Goal: Task Accomplishment & Management: Complete application form

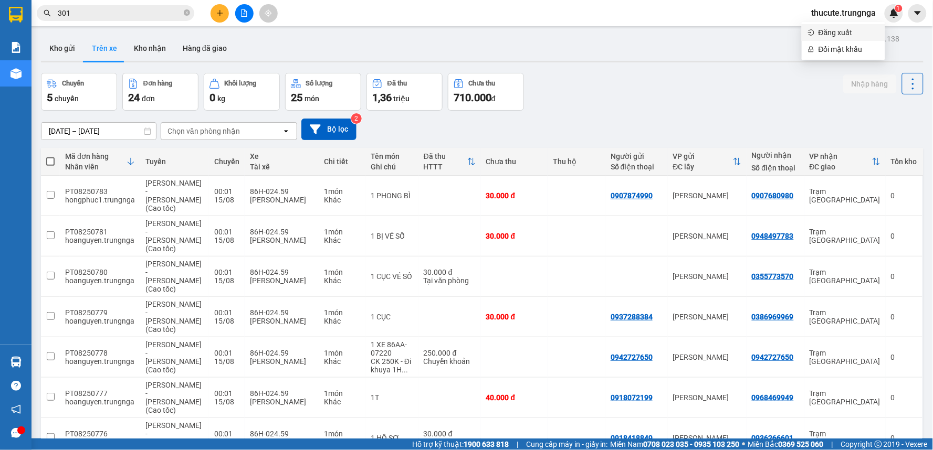
click at [841, 33] on span "Đăng xuất" at bounding box center [849, 33] width 60 height 12
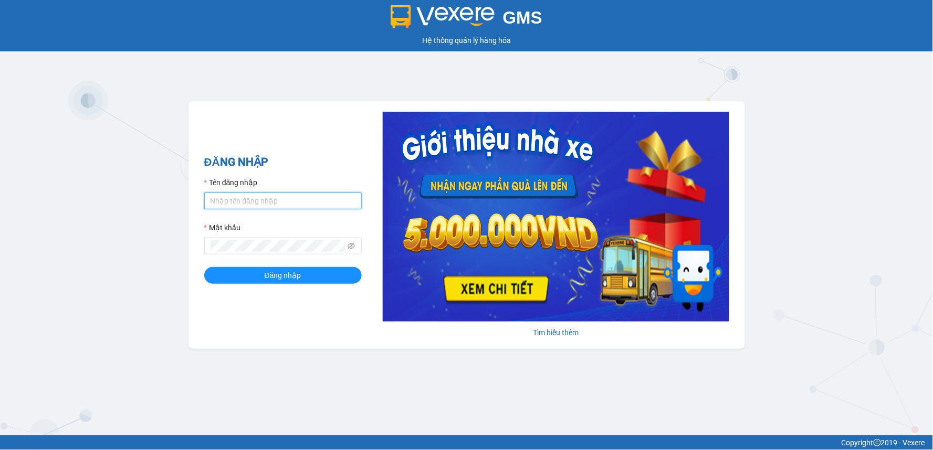
click at [254, 198] on input "Tên đăng nhập" at bounding box center [283, 201] width 158 height 17
type input "heoxinh.trungnga"
click at [204, 267] on button "Đăng nhập" at bounding box center [283, 275] width 158 height 17
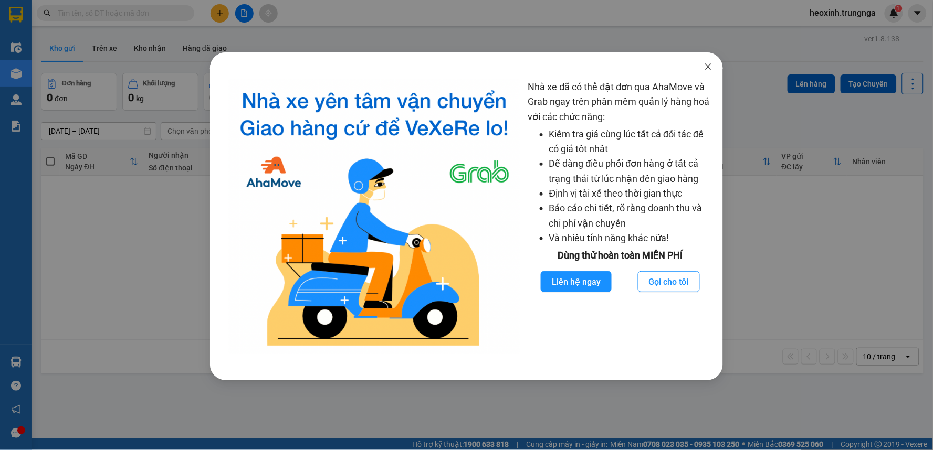
click at [706, 62] on span "Close" at bounding box center [708, 67] width 29 height 29
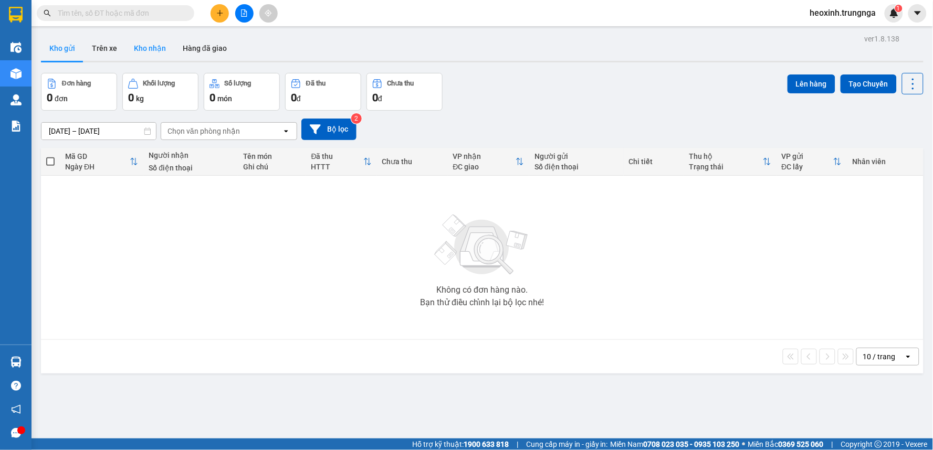
click at [149, 43] on button "Kho nhận" at bounding box center [149, 48] width 49 height 25
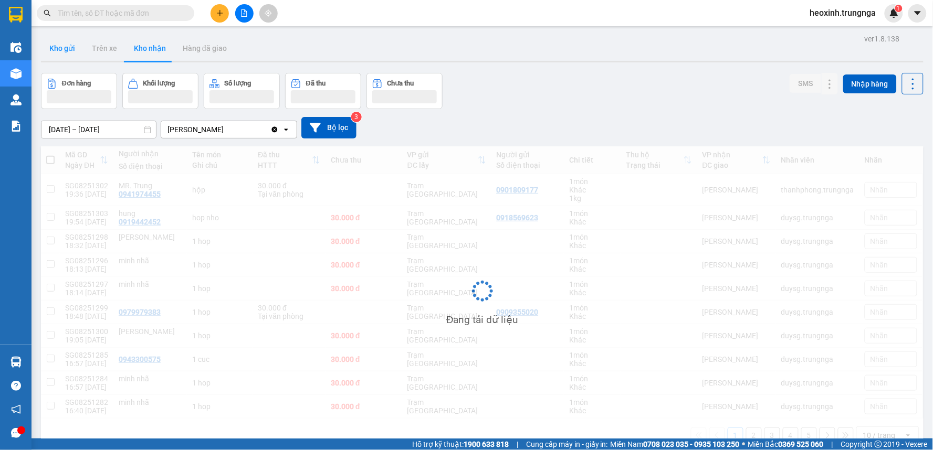
click at [63, 51] on button "Kho gửi" at bounding box center [62, 48] width 43 height 25
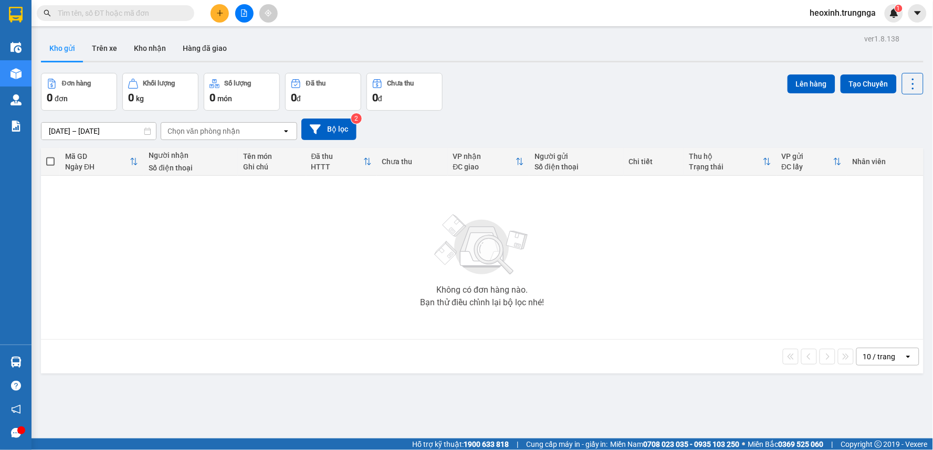
click at [249, 135] on div "Chọn văn phòng nhận" at bounding box center [221, 131] width 121 height 17
click at [243, 176] on div "Trạm [GEOGRAPHIC_DATA]" at bounding box center [228, 172] width 137 height 19
click at [171, 49] on button "Kho nhận" at bounding box center [149, 48] width 49 height 25
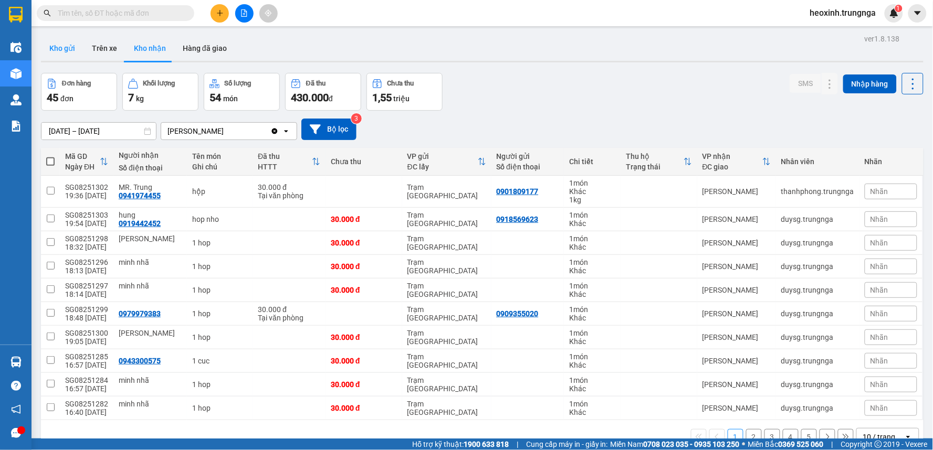
click at [61, 40] on button "Kho gửi" at bounding box center [62, 48] width 43 height 25
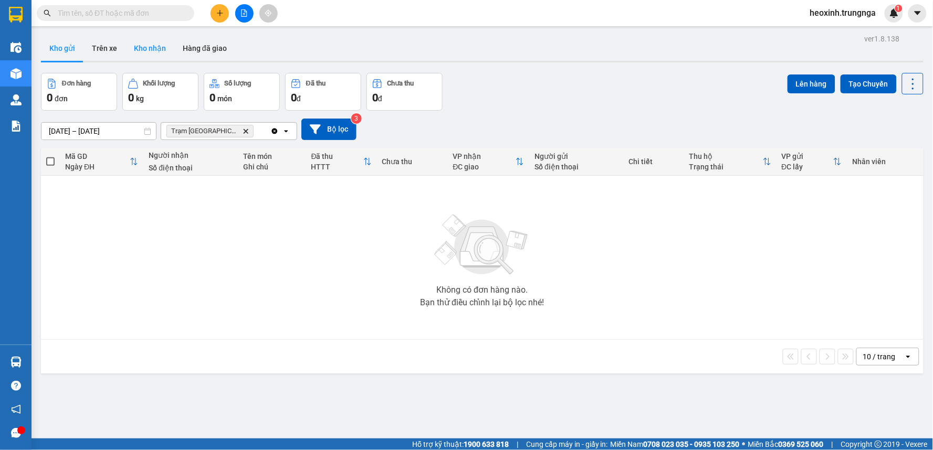
click at [142, 43] on button "Kho nhận" at bounding box center [149, 48] width 49 height 25
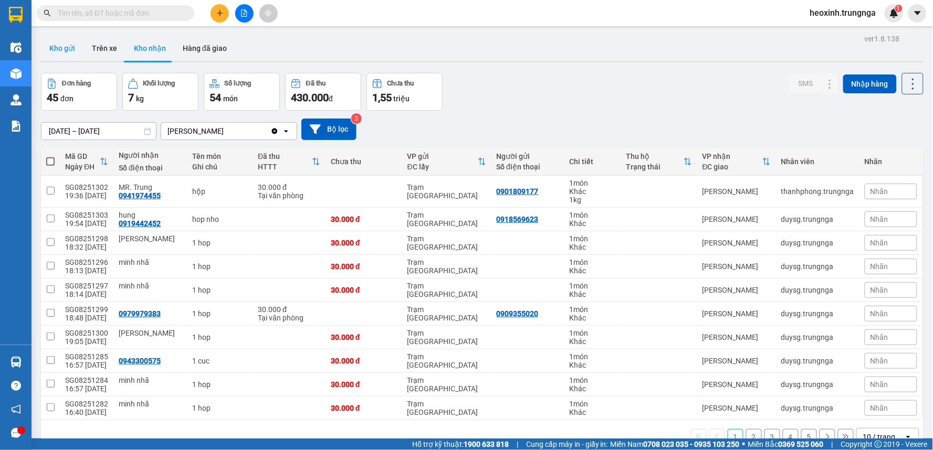
click at [71, 42] on button "Kho gửi" at bounding box center [62, 48] width 43 height 25
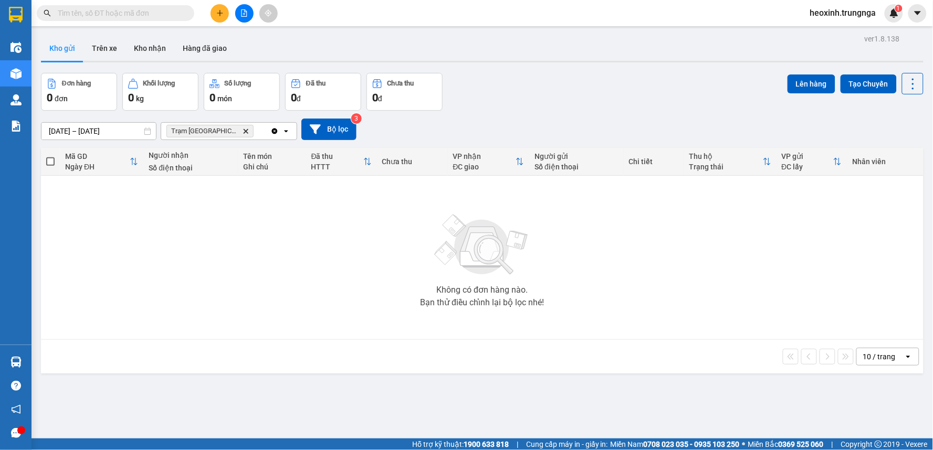
click at [145, 14] on input "text" at bounding box center [120, 13] width 124 height 12
click at [130, 12] on input "text" at bounding box center [120, 13] width 124 height 12
type input "0"
click at [146, 12] on input "0" at bounding box center [120, 13] width 124 height 12
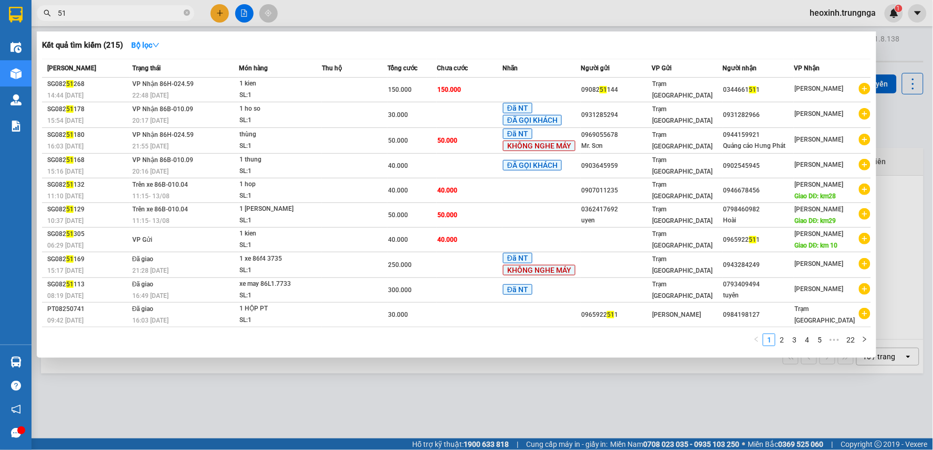
type input "5"
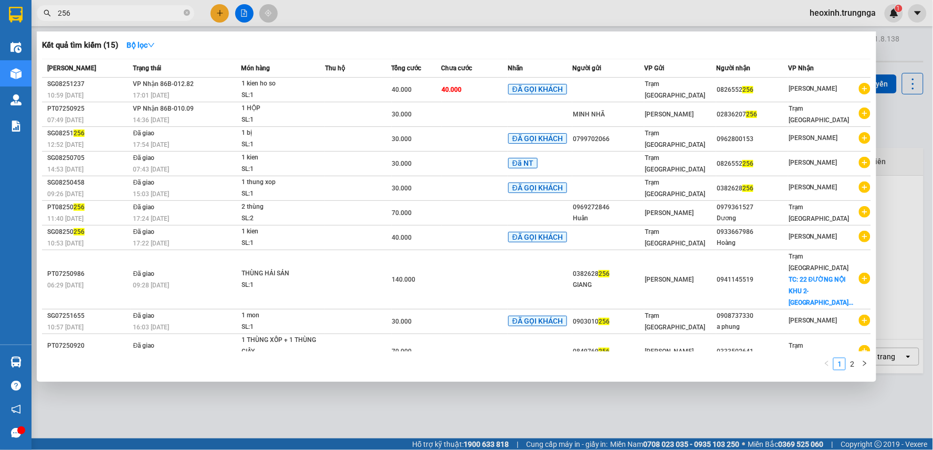
type input "256"
click at [248, 33] on div "Kết quả tìm kiếm ( 15 ) Bộ lọc Mã ĐH Trạng thái Món hàng Thu hộ Tổng cước Chưa …" at bounding box center [457, 207] width 840 height 351
click at [415, 1] on div at bounding box center [466, 225] width 933 height 450
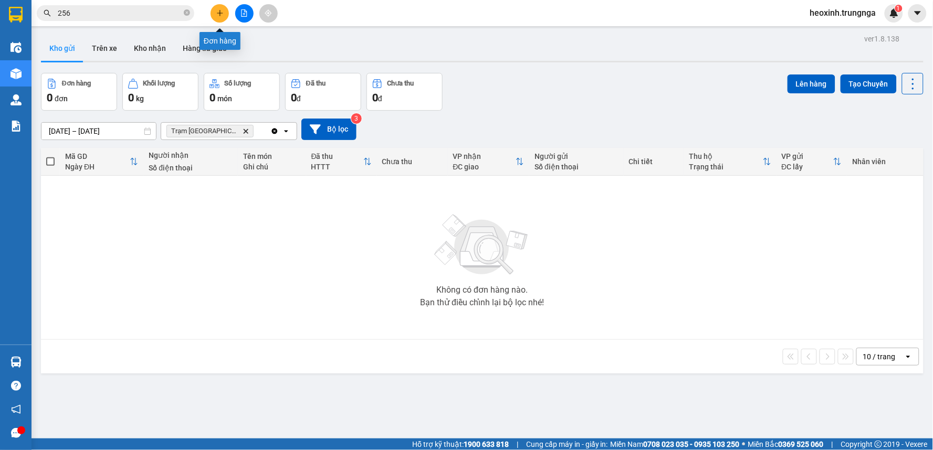
click at [214, 16] on button at bounding box center [220, 13] width 18 height 18
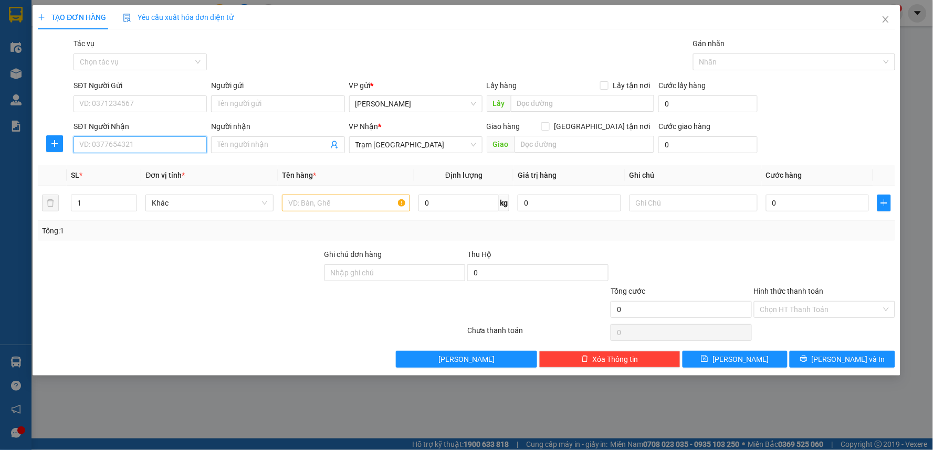
click at [124, 140] on input "SĐT Người Nhận" at bounding box center [140, 145] width 133 height 17
click at [336, 208] on input "text" at bounding box center [346, 203] width 128 height 17
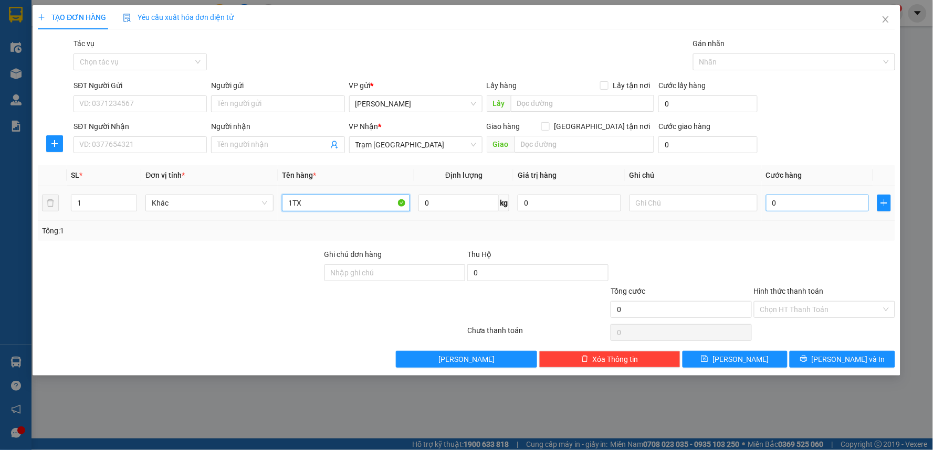
type input "1TX"
click at [799, 205] on input "0" at bounding box center [817, 203] width 103 height 17
type input "5"
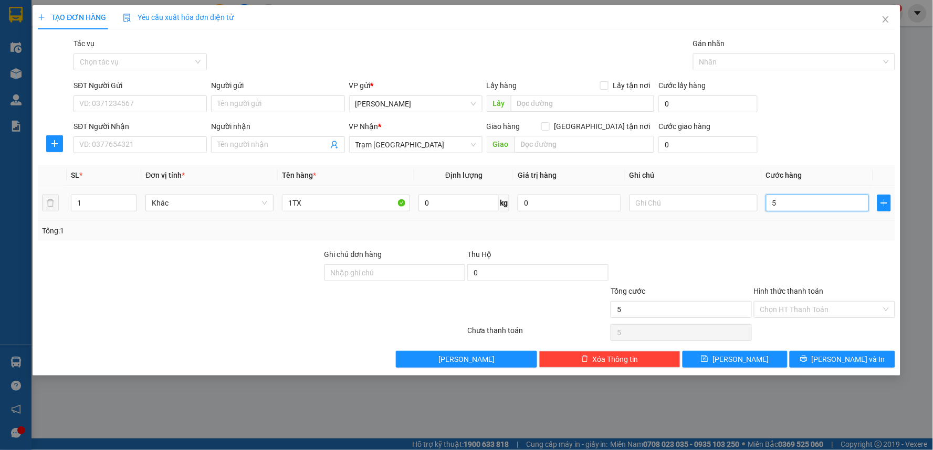
type input "50"
type input "50.000"
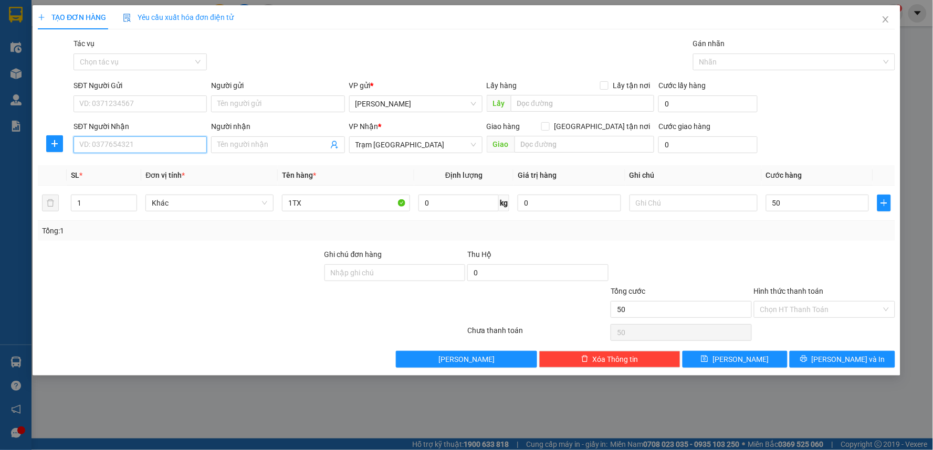
type input "50.000"
click at [111, 143] on input "SĐT Người Nhận" at bounding box center [140, 145] width 133 height 17
type input "0328808349"
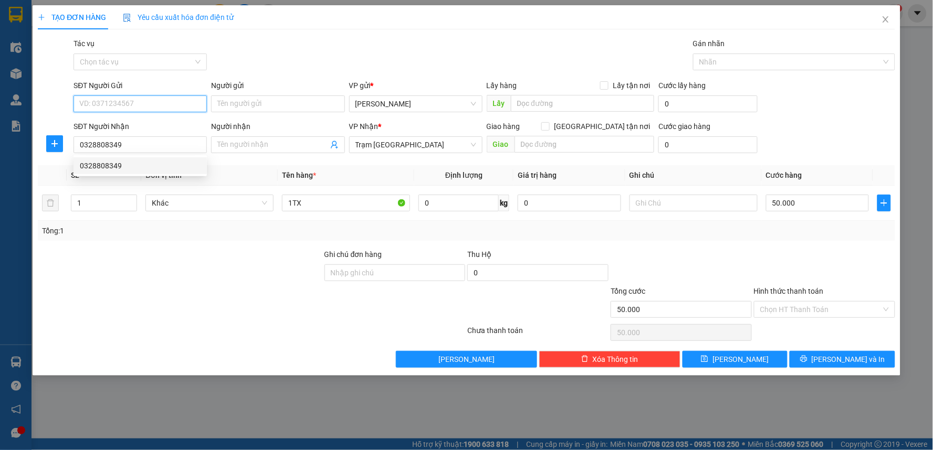
click at [91, 103] on input "SĐT Người Gửi" at bounding box center [140, 104] width 133 height 17
click at [91, 123] on div "0944438801" at bounding box center [140, 125] width 121 height 12
type input "0944438801"
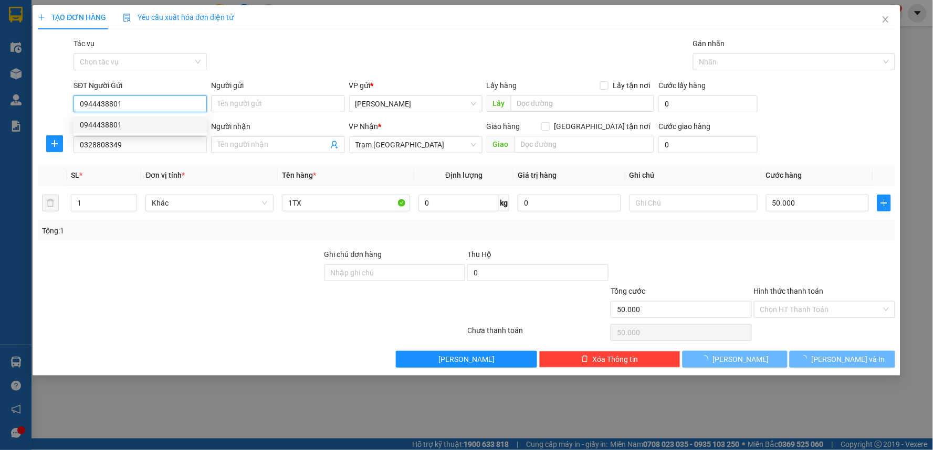
type input "40.000"
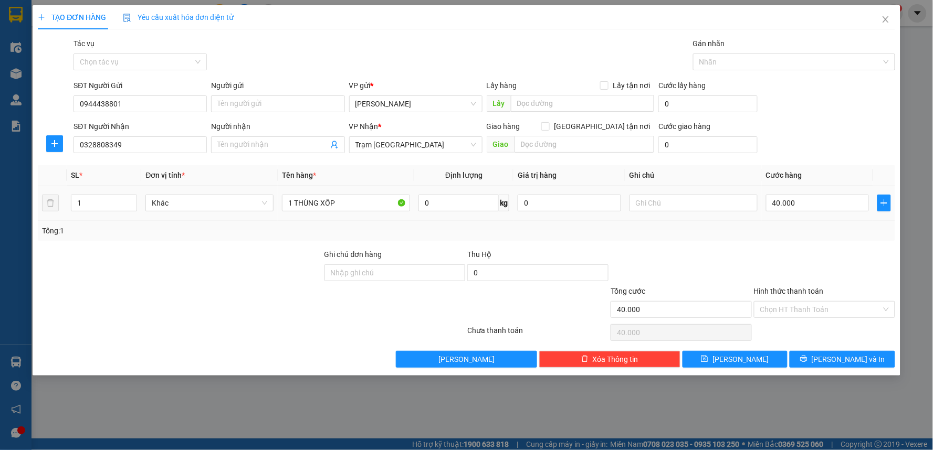
click at [238, 190] on td "Khác" at bounding box center [209, 203] width 137 height 35
click at [486, 222] on div "Tổng: 1" at bounding box center [466, 231] width 857 height 20
click at [822, 198] on input "40.000" at bounding box center [817, 203] width 103 height 17
type input "5"
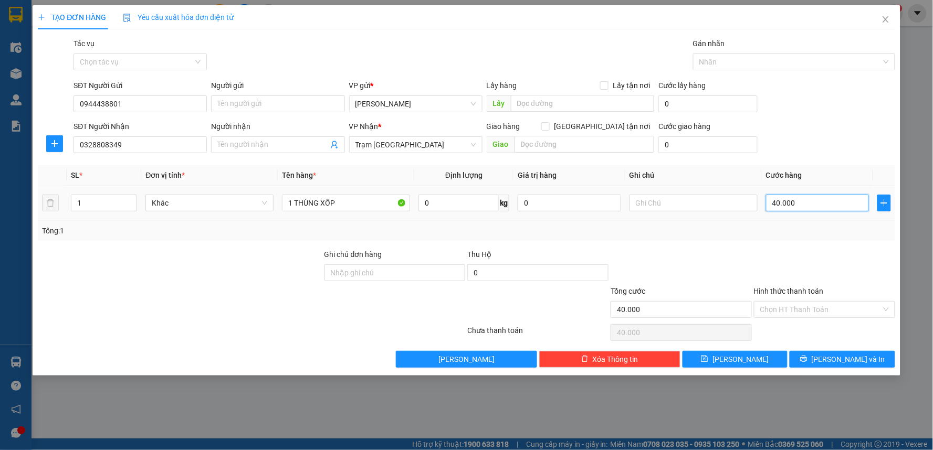
type input "5"
type input "50"
type input "50.000"
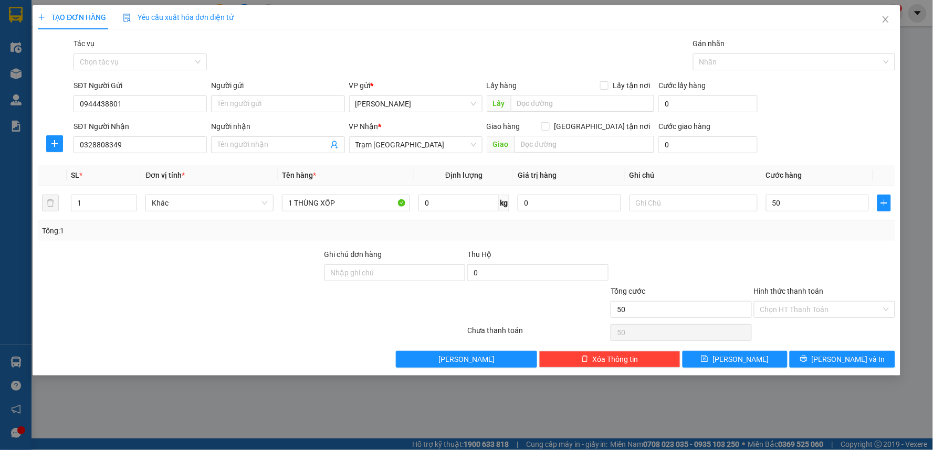
type input "50.000"
click at [819, 165] on th "Cước hàng" at bounding box center [818, 175] width 112 height 20
click at [571, 246] on div "Transit Pickup Surcharge Ids Transit Deliver Surcharge Ids Transit Deliver Surc…" at bounding box center [466, 203] width 857 height 330
click at [811, 307] on input "Hình thức thanh toán" at bounding box center [820, 310] width 121 height 16
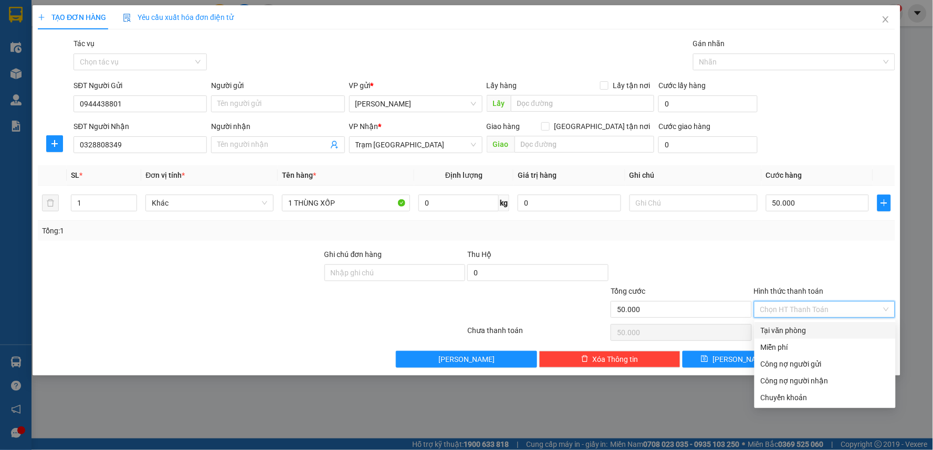
click at [801, 331] on div "Tại văn phòng" at bounding box center [825, 331] width 129 height 12
type input "0"
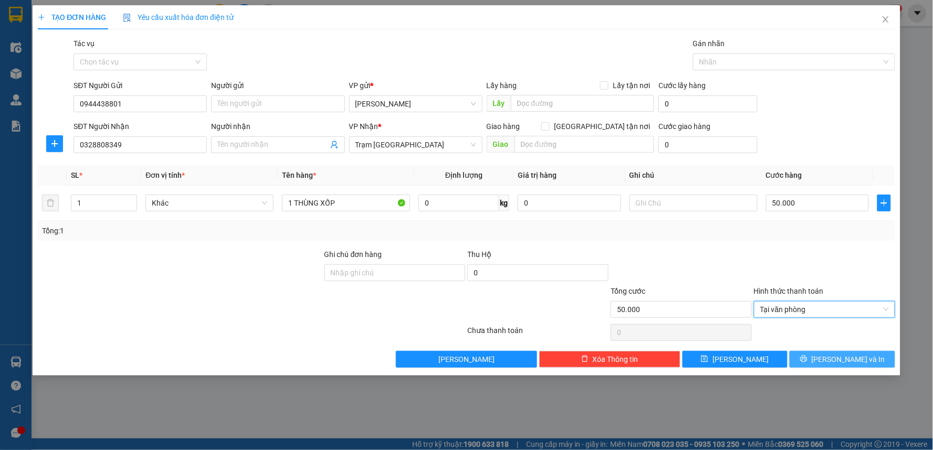
click at [814, 359] on button "[PERSON_NAME] và In" at bounding box center [843, 359] width 106 height 17
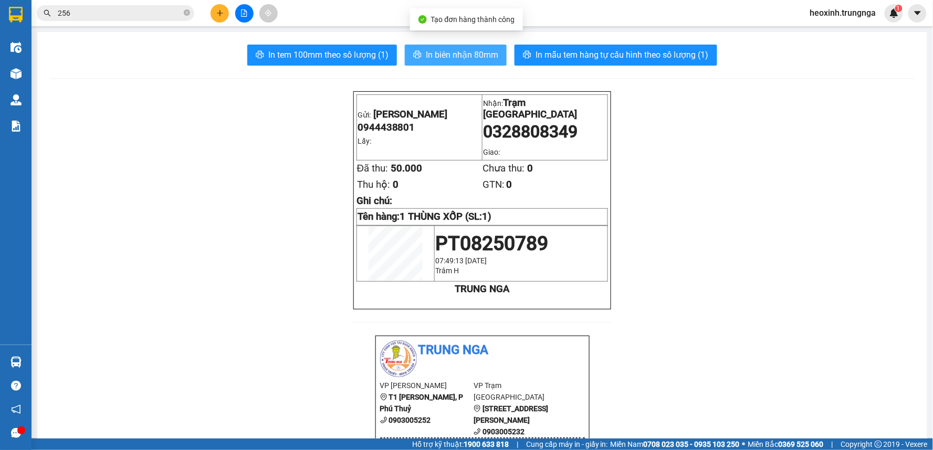
click at [445, 51] on span "In biên nhận 80mm" at bounding box center [462, 54] width 72 height 13
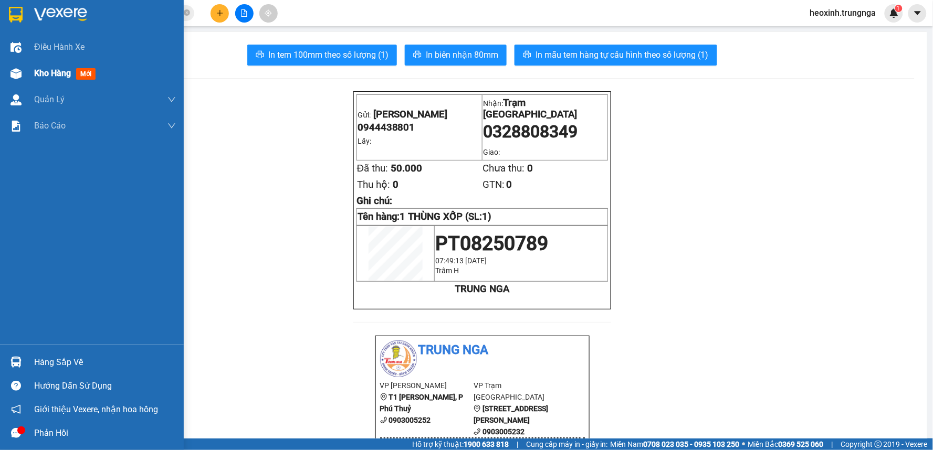
click at [34, 72] on span "Kho hàng" at bounding box center [52, 73] width 37 height 10
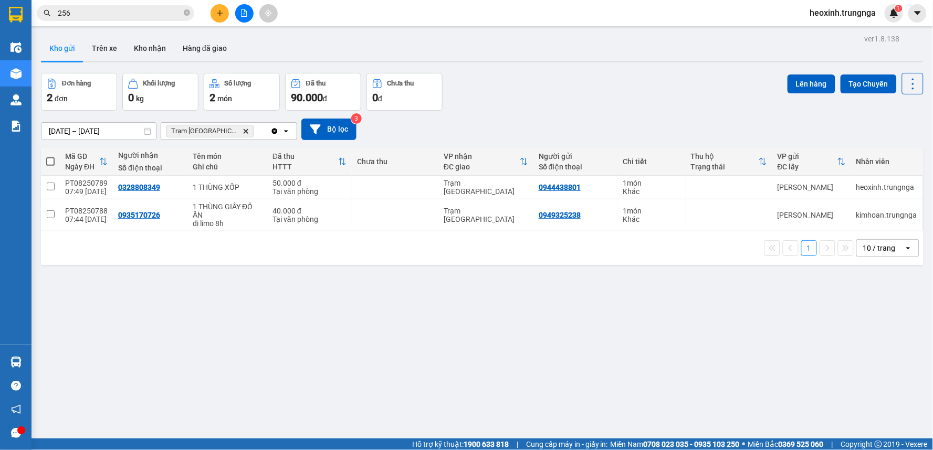
click at [141, 8] on input "256" at bounding box center [120, 13] width 124 height 12
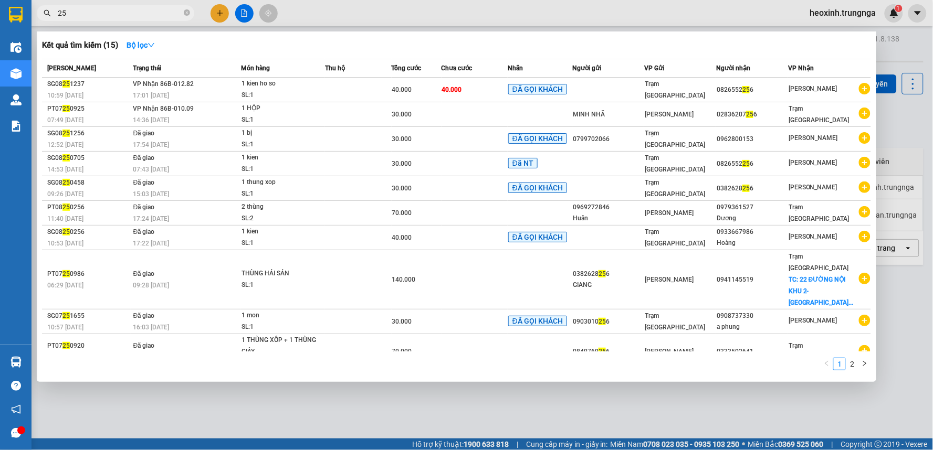
type input "2"
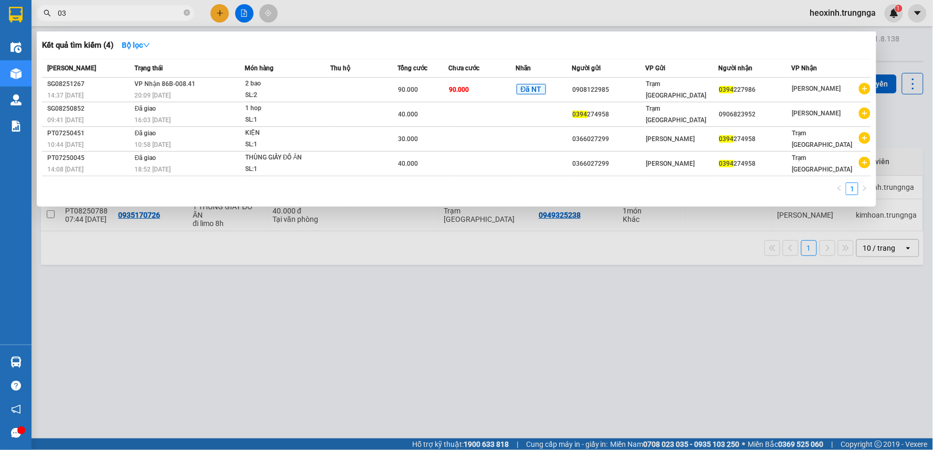
type input "0"
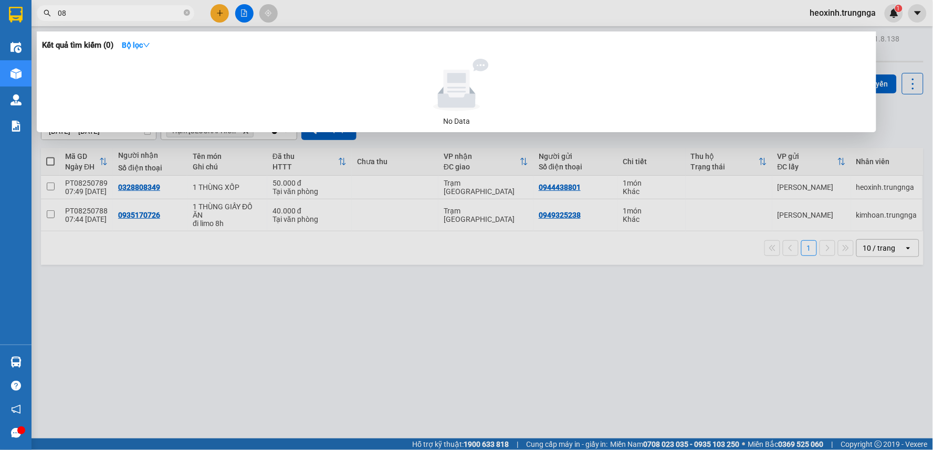
type input "0"
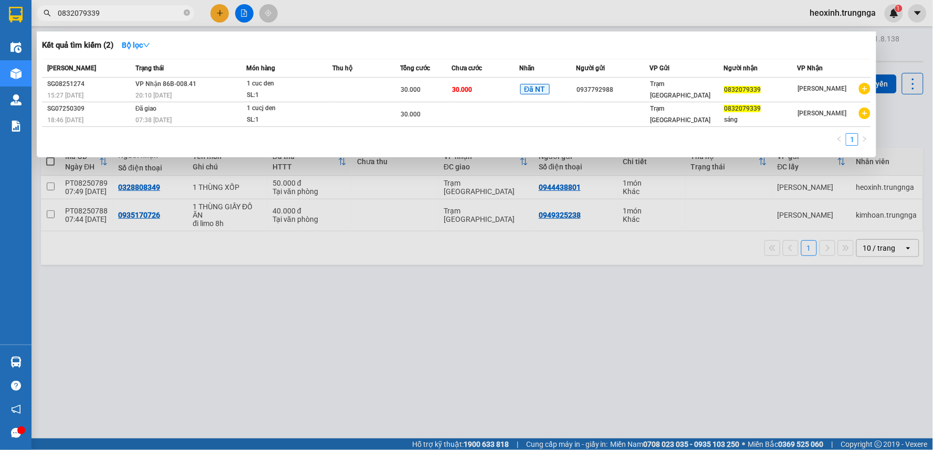
type input "0832079339"
click at [216, 7] on div at bounding box center [466, 225] width 933 height 450
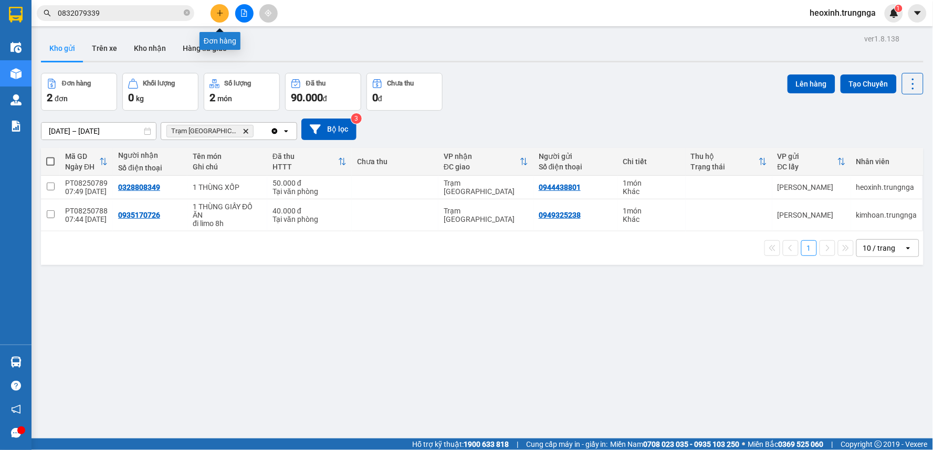
click at [223, 9] on icon "plus" at bounding box center [219, 12] width 7 height 7
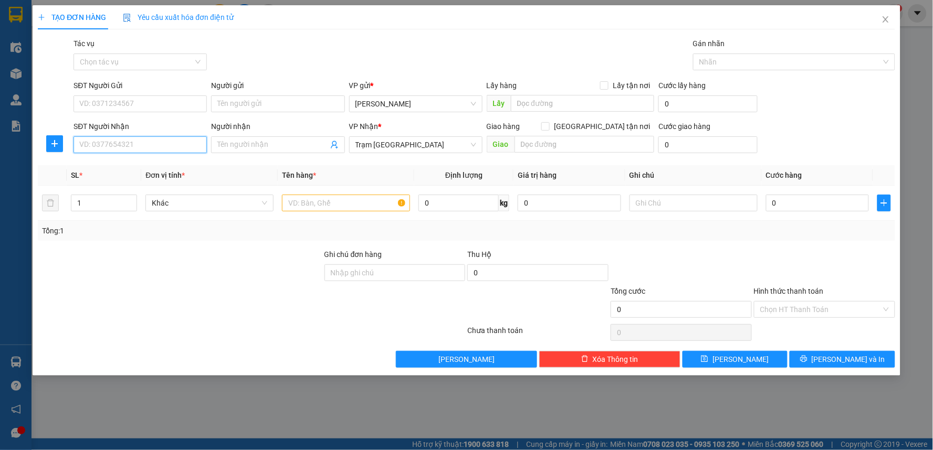
click at [127, 141] on input "SĐT Người Nhận" at bounding box center [140, 145] width 133 height 17
type input "0901247468"
click at [154, 104] on input "SĐT Người Gửi" at bounding box center [140, 104] width 133 height 17
type input "0766575766"
click at [327, 207] on input "text" at bounding box center [346, 203] width 128 height 17
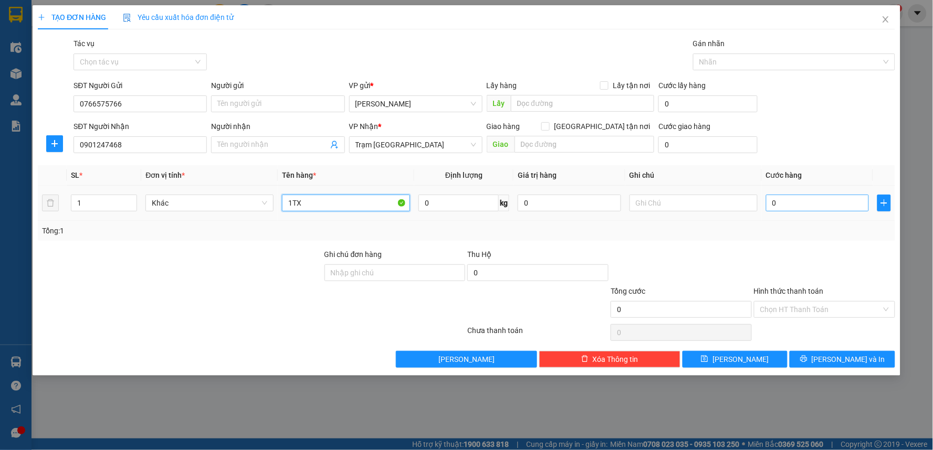
type input "1TX"
click at [792, 202] on input "0" at bounding box center [817, 203] width 103 height 17
click at [791, 265] on div at bounding box center [824, 267] width 143 height 37
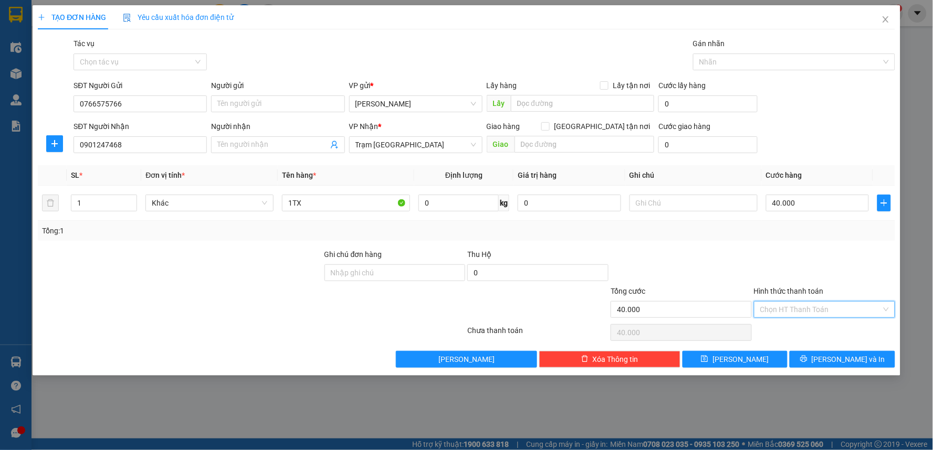
click at [786, 303] on input "Hình thức thanh toán" at bounding box center [820, 310] width 121 height 16
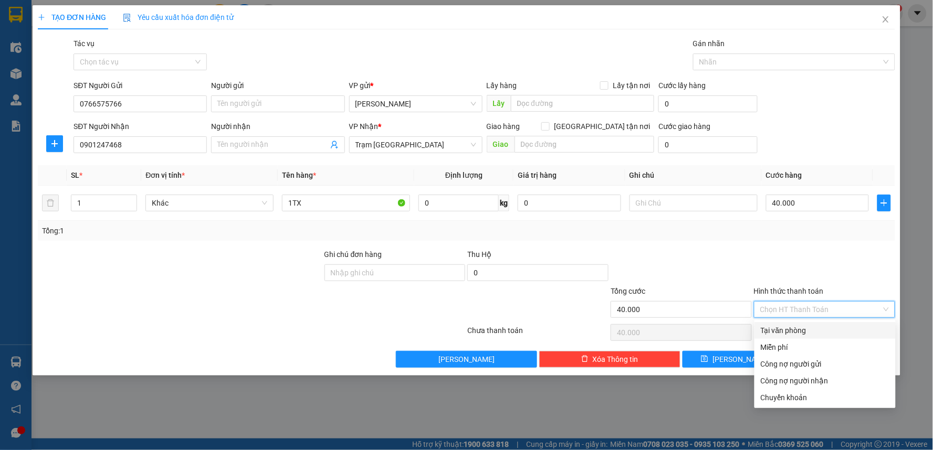
click at [778, 331] on div "Tại văn phòng" at bounding box center [825, 331] width 129 height 12
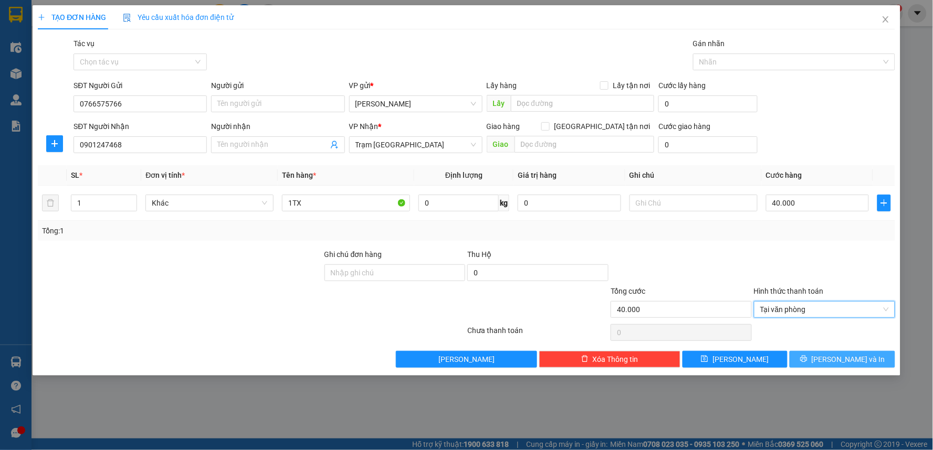
click at [811, 368] on button "[PERSON_NAME] và In" at bounding box center [843, 359] width 106 height 17
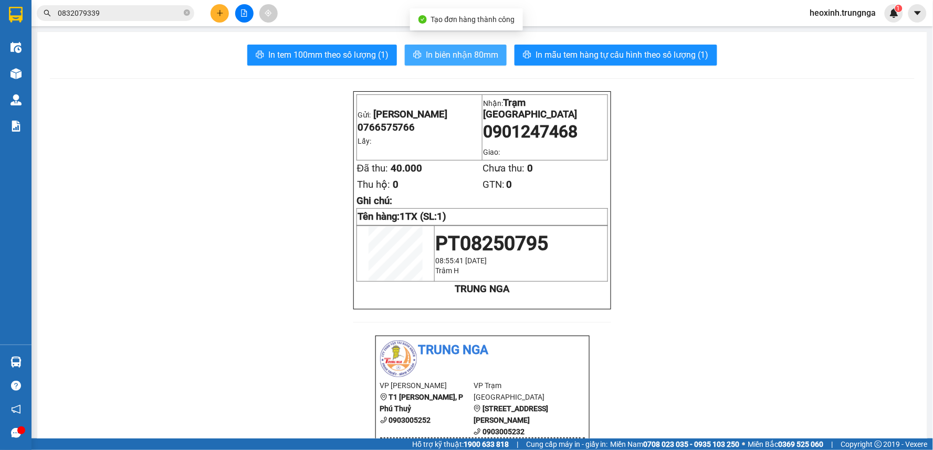
click at [476, 58] on span "In biên nhận 80mm" at bounding box center [462, 54] width 72 height 13
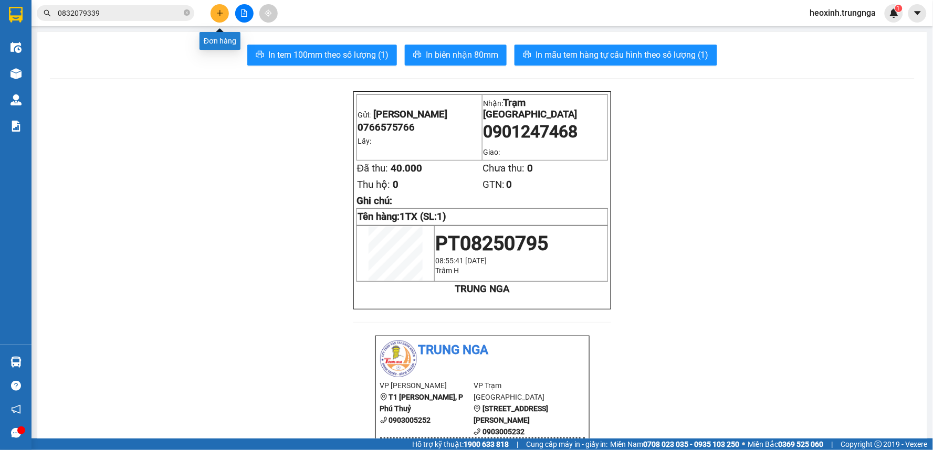
click at [224, 12] on button at bounding box center [220, 13] width 18 height 18
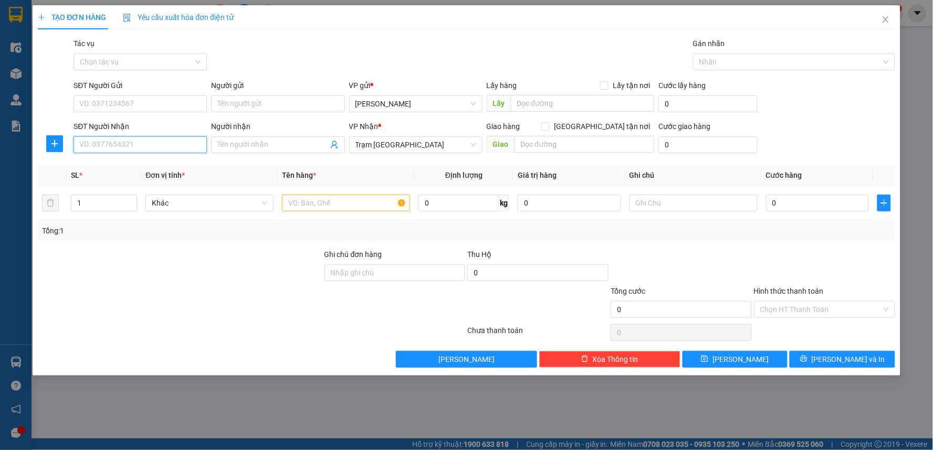
click at [182, 140] on input "SĐT Người Nhận" at bounding box center [140, 145] width 133 height 17
click at [884, 18] on icon "close" at bounding box center [886, 19] width 6 height 6
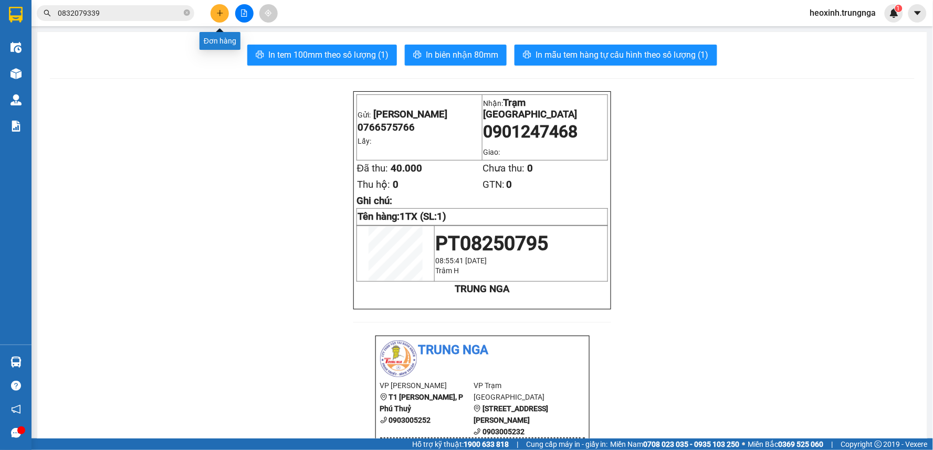
click at [225, 13] on button at bounding box center [220, 13] width 18 height 18
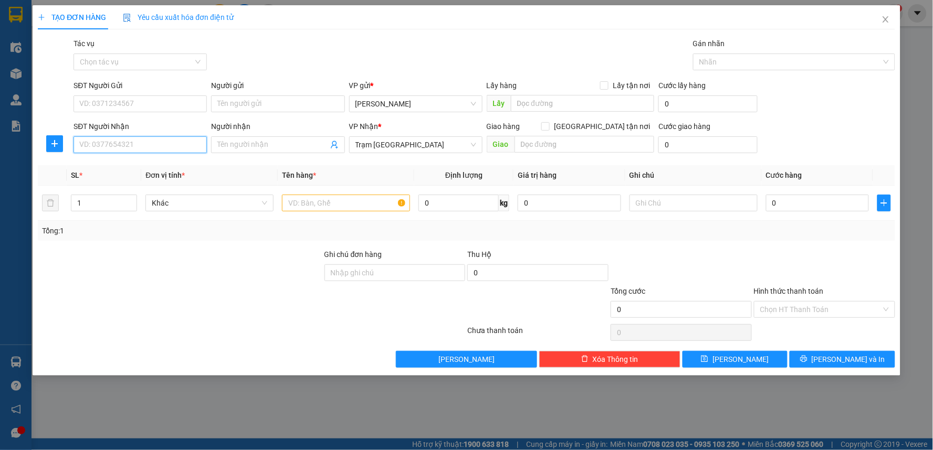
click at [110, 143] on input "SĐT Người Nhận" at bounding box center [140, 145] width 133 height 17
paste input "0338910987"
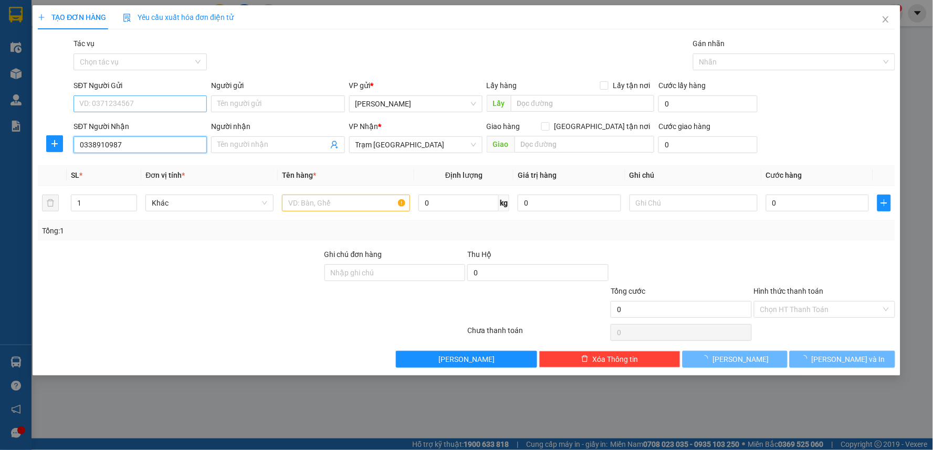
type input "0338910987"
click at [99, 101] on input "SĐT Người Gửi" at bounding box center [140, 104] width 133 height 17
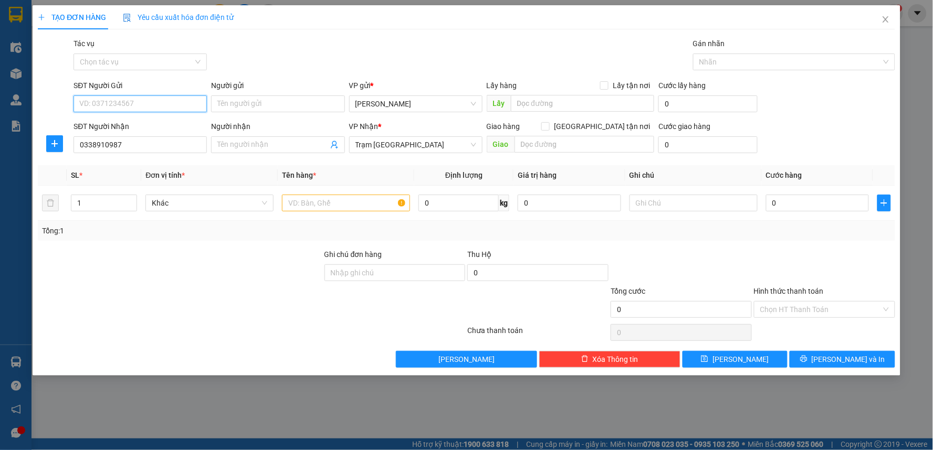
paste input "0338910987"
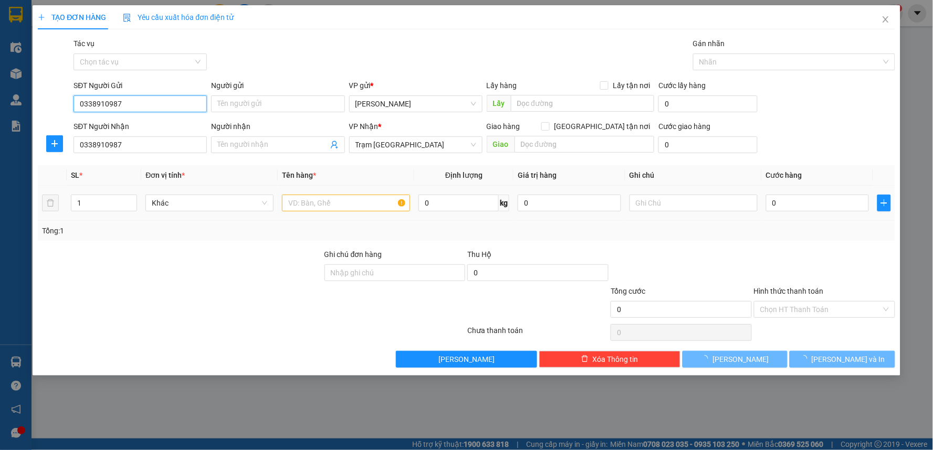
type input "0338910987"
click at [315, 212] on div at bounding box center [346, 203] width 128 height 21
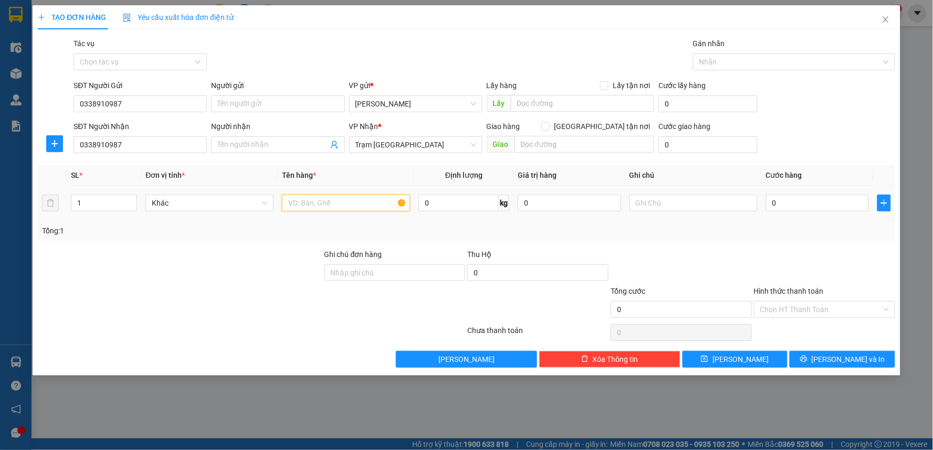
drag, startPoint x: 316, startPoint y: 203, endPoint x: 318, endPoint y: 175, distance: 28.4
click at [316, 193] on div at bounding box center [346, 203] width 128 height 21
click at [323, 202] on input "1 XE MÁY 06206" at bounding box center [346, 203] width 128 height 17
type input "1 XE MÁY 86AA-06206"
click at [507, 228] on div "Tổng: 1" at bounding box center [466, 231] width 849 height 12
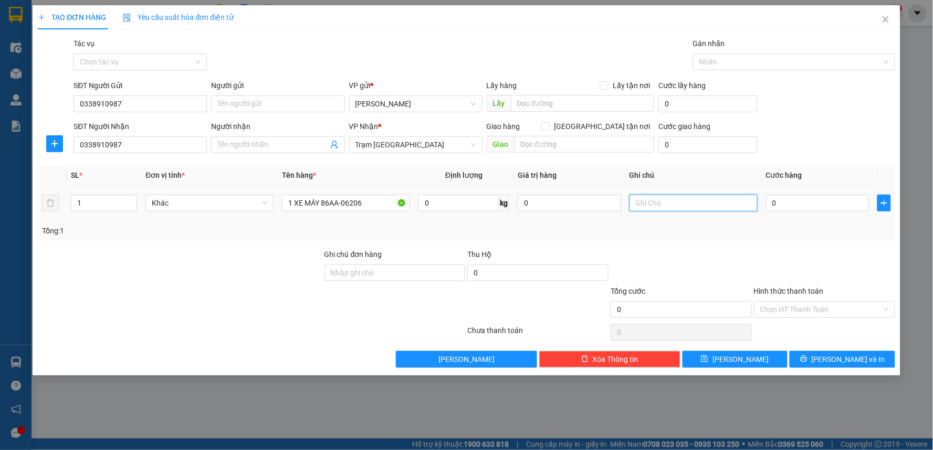
click at [647, 204] on input "text" at bounding box center [694, 203] width 128 height 17
type input "D"
type input "Đ"
type input "T"
type input "0"
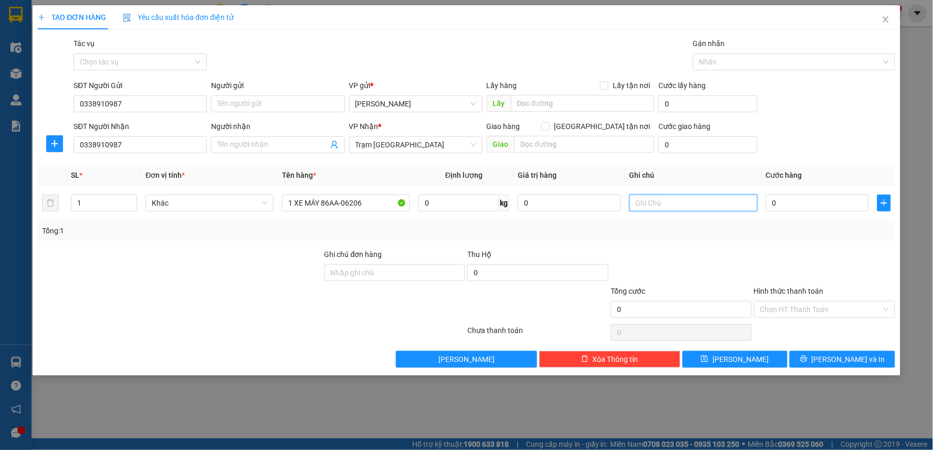
type input "D"
type input "ĐI 0H(16/8)"
click at [751, 228] on div "Tổng: 1" at bounding box center [466, 231] width 849 height 12
click at [784, 207] on input "0" at bounding box center [817, 203] width 103 height 17
type input "2"
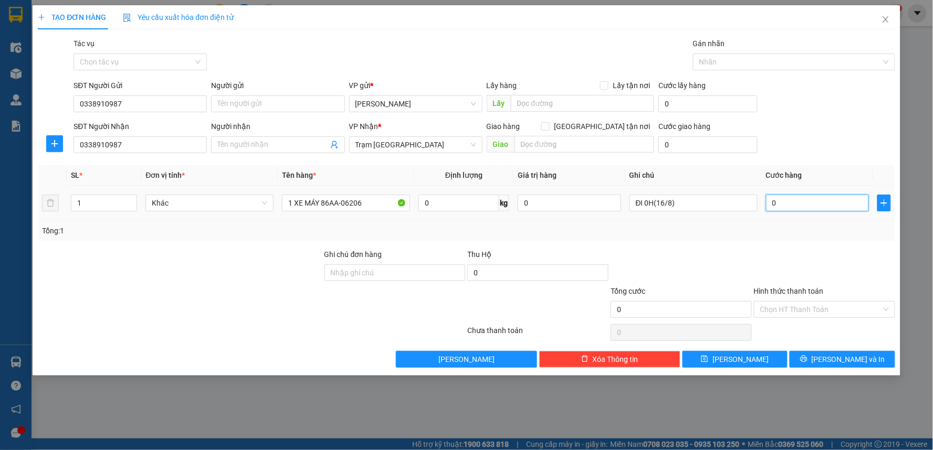
type input "2"
type input "25"
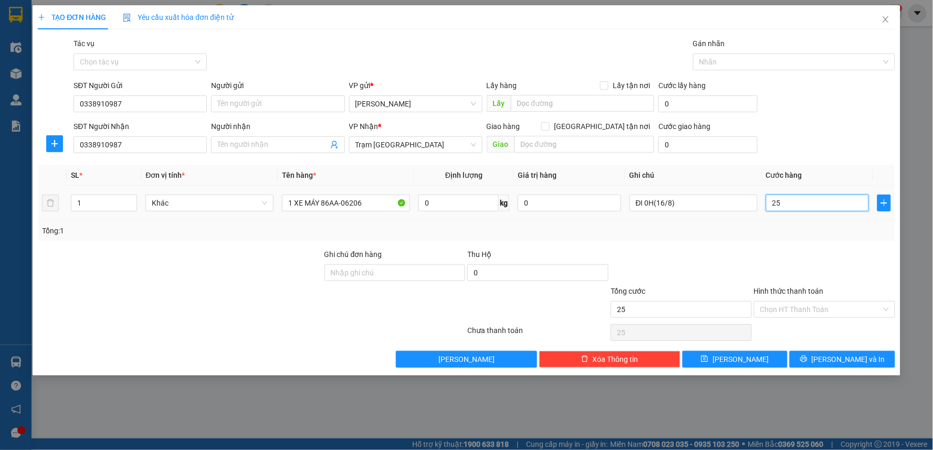
type input "250"
type input "250.000"
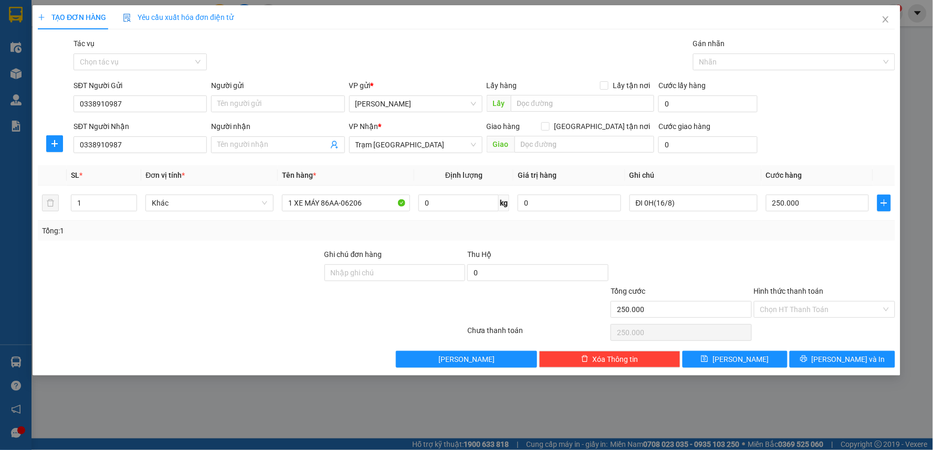
click at [779, 243] on div "Transit Pickup Surcharge Ids Transit Deliver Surcharge Ids Transit Deliver Surc…" at bounding box center [466, 203] width 857 height 330
click at [779, 308] on input "Hình thức thanh toán" at bounding box center [820, 310] width 121 height 16
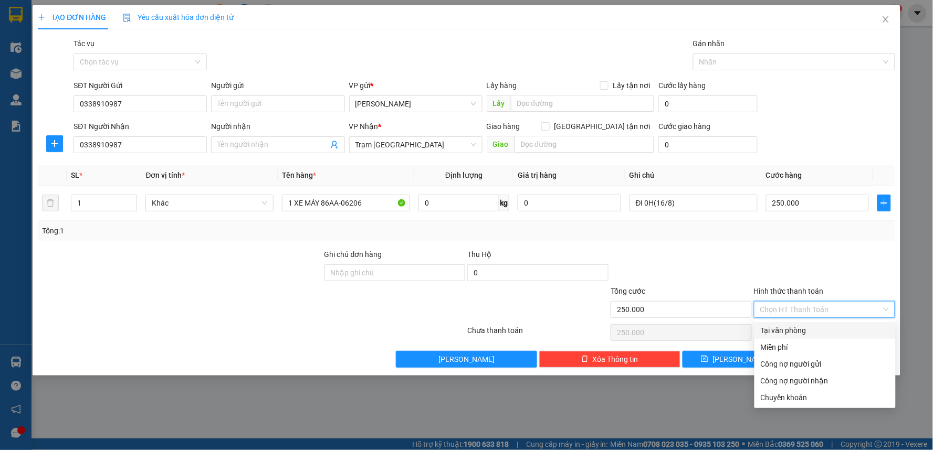
click at [770, 332] on div "Tại văn phòng" at bounding box center [825, 331] width 129 height 12
type input "0"
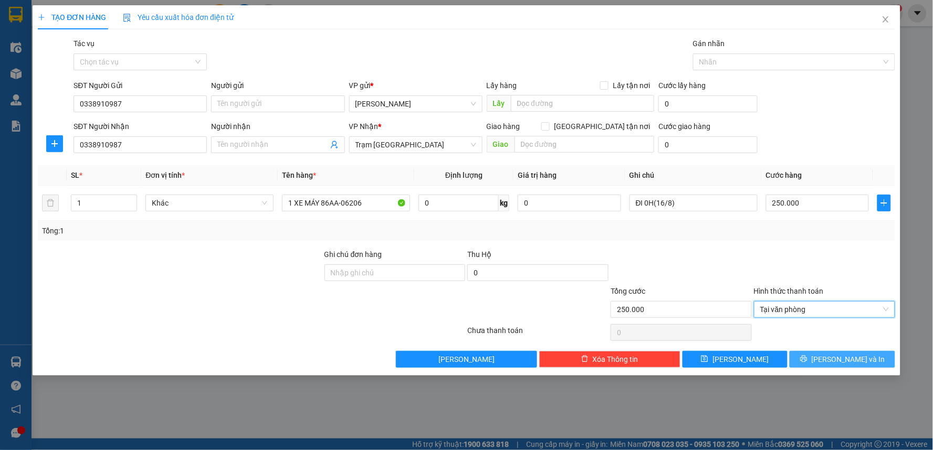
click at [814, 359] on button "[PERSON_NAME] và In" at bounding box center [843, 359] width 106 height 17
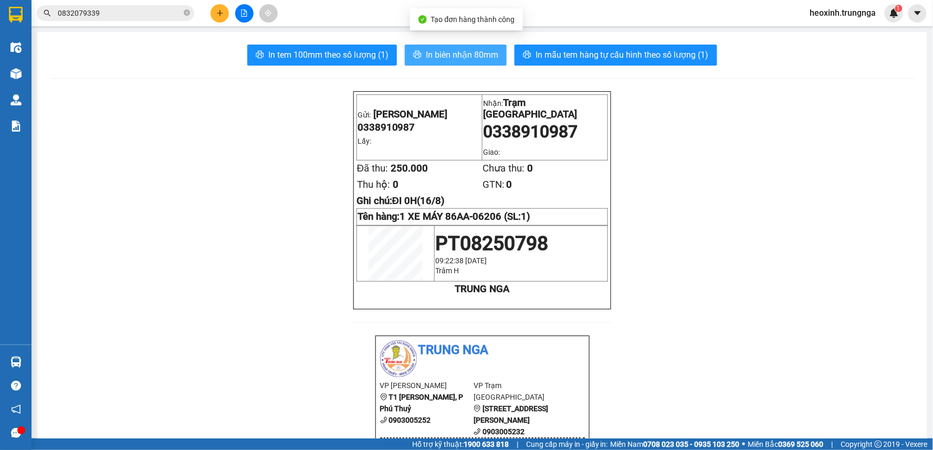
click at [465, 51] on span "In biên nhận 80mm" at bounding box center [462, 54] width 72 height 13
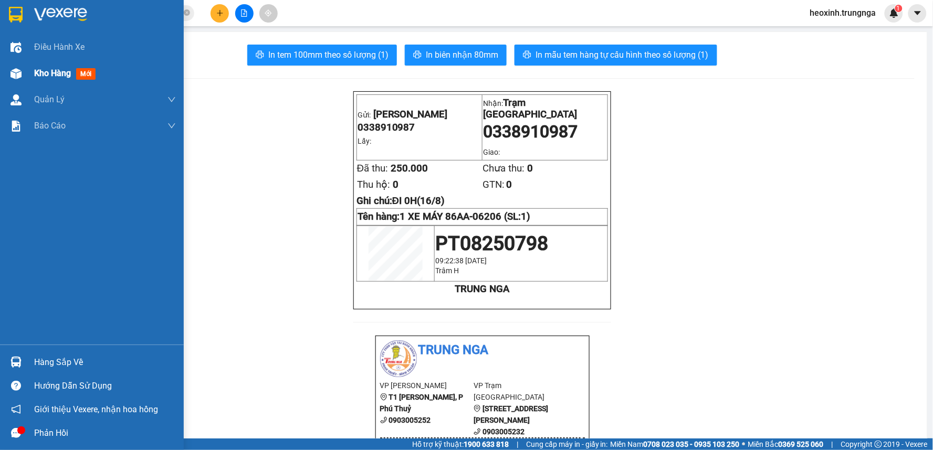
click at [24, 67] on div at bounding box center [16, 74] width 18 height 18
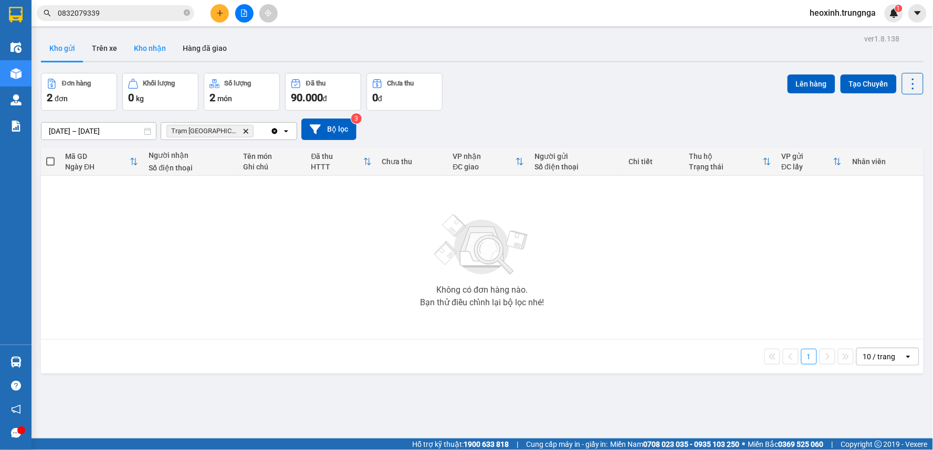
drag, startPoint x: 147, startPoint y: 49, endPoint x: 98, endPoint y: 49, distance: 49.4
click at [146, 49] on button "Kho nhận" at bounding box center [149, 48] width 49 height 25
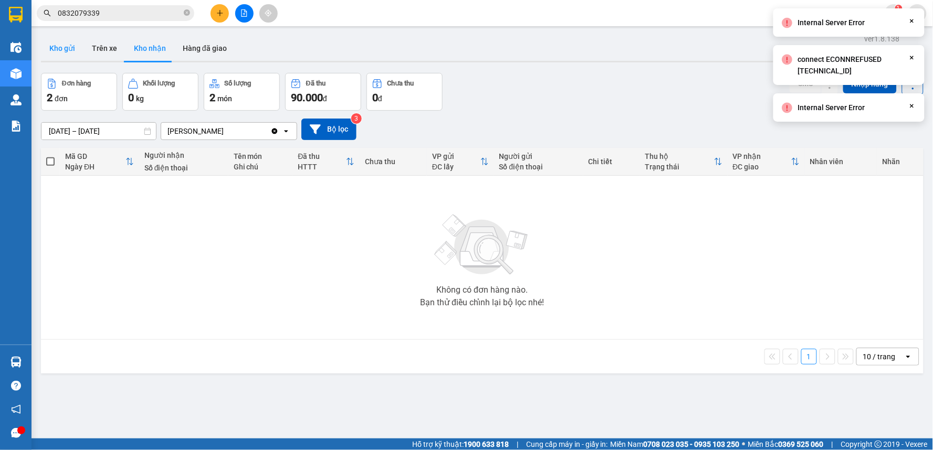
click at [72, 49] on button "Kho gửi" at bounding box center [62, 48] width 43 height 25
